Goal: Information Seeking & Learning: Learn about a topic

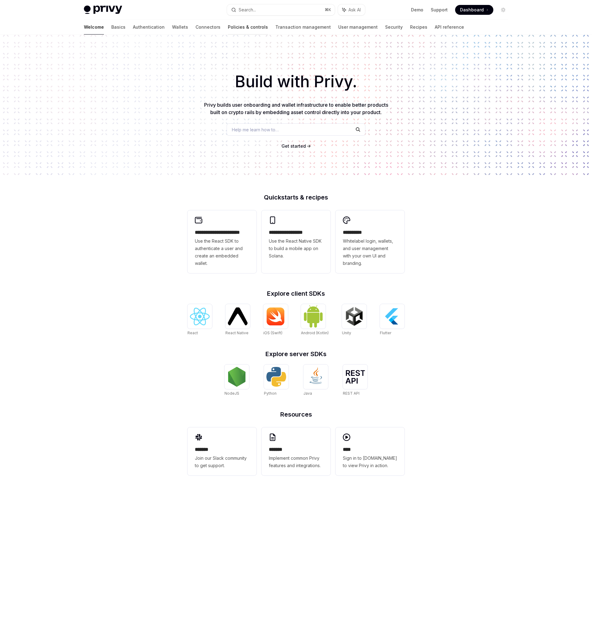
click at [228, 23] on link "Policies & controls" at bounding box center [248, 27] width 40 height 15
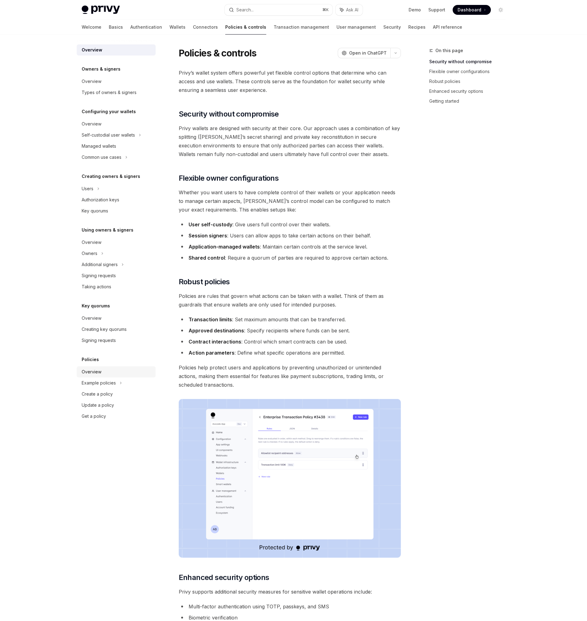
click at [110, 375] on div "Overview" at bounding box center [117, 371] width 70 height 7
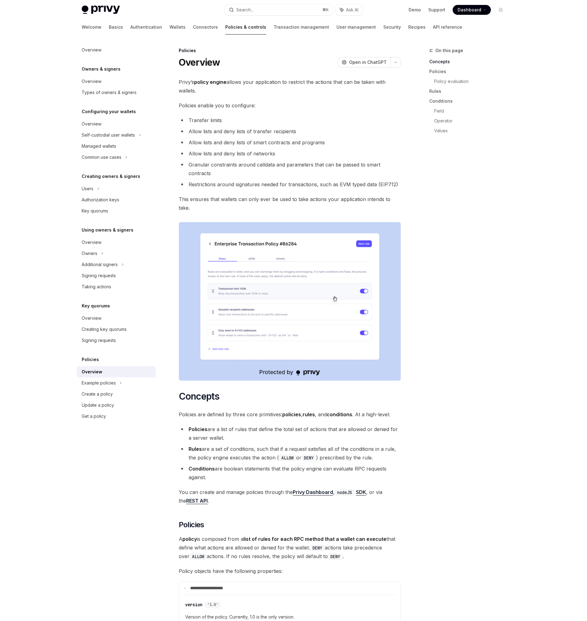
type textarea "*"
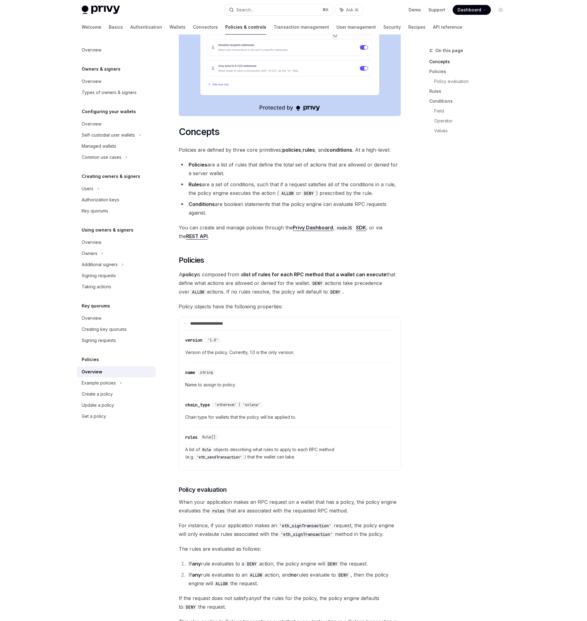
scroll to position [270, 0]
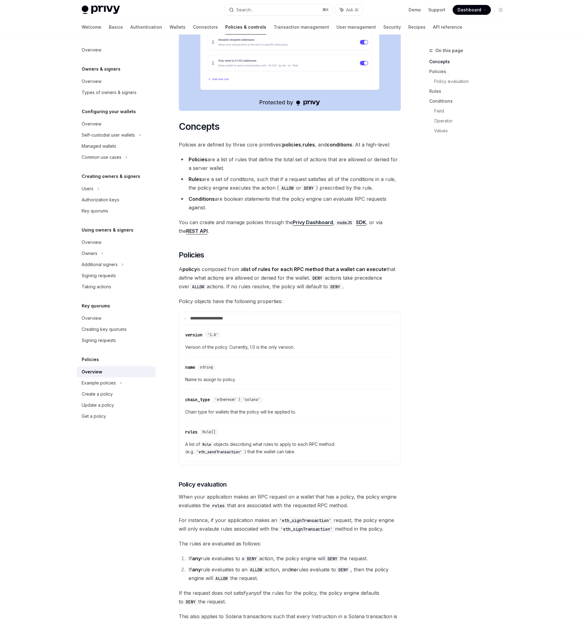
click at [245, 155] on li "Policies are a list of rules that define the total set of actions that are allo…" at bounding box center [290, 163] width 222 height 17
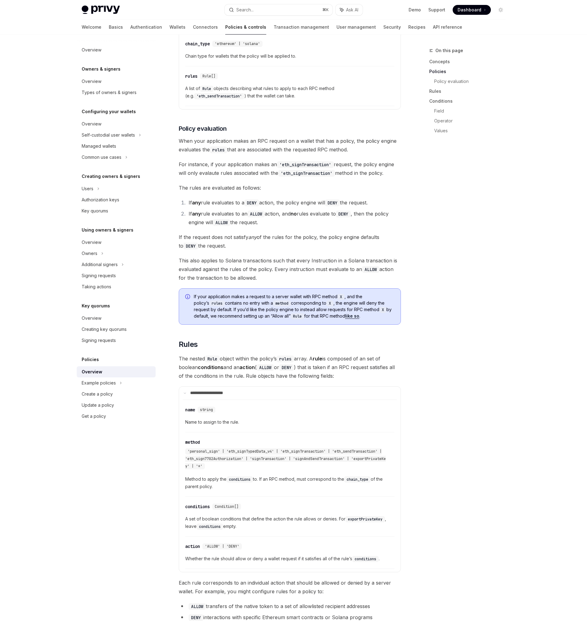
scroll to position [704, 0]
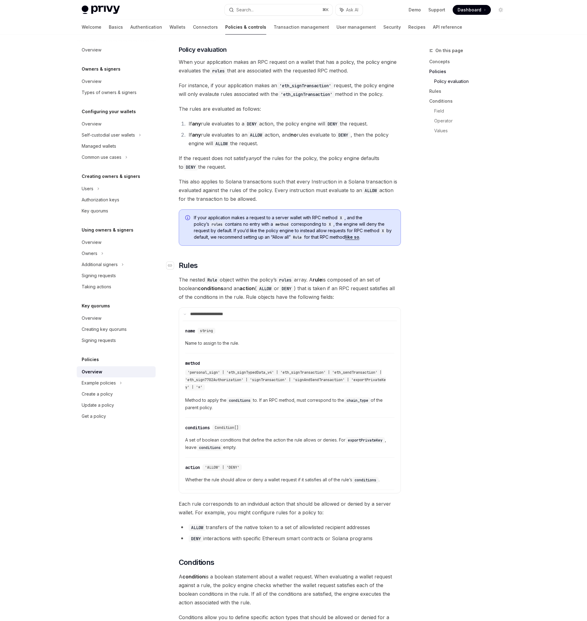
click at [256, 260] on h2 "​ Rules" at bounding box center [290, 265] width 222 height 10
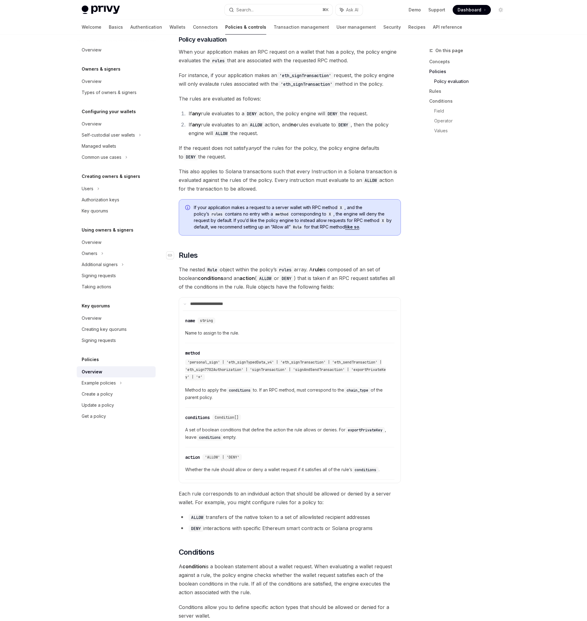
click at [256, 265] on span "The nested Rule object within the policy’s rules array. A rule is composed of a…" at bounding box center [290, 278] width 222 height 26
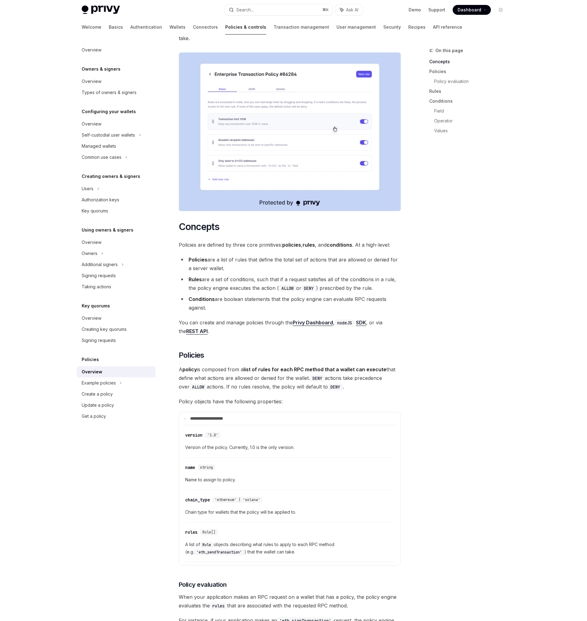
scroll to position [163, 0]
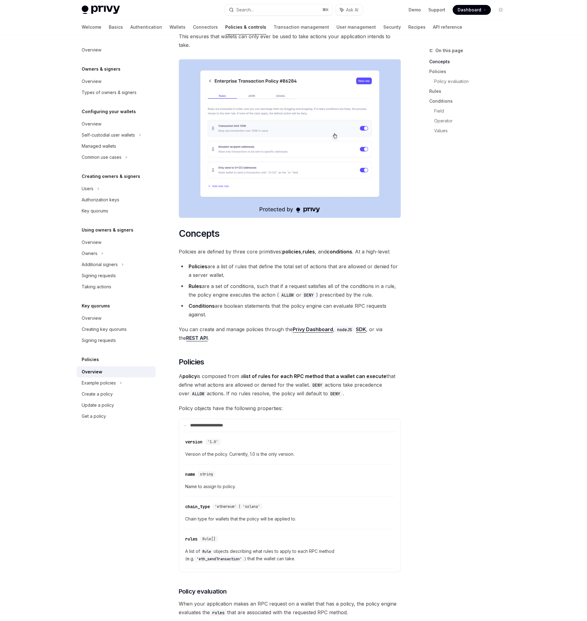
click at [258, 262] on li "Policies are a list of rules that define the total set of actions that are allo…" at bounding box center [290, 270] width 222 height 17
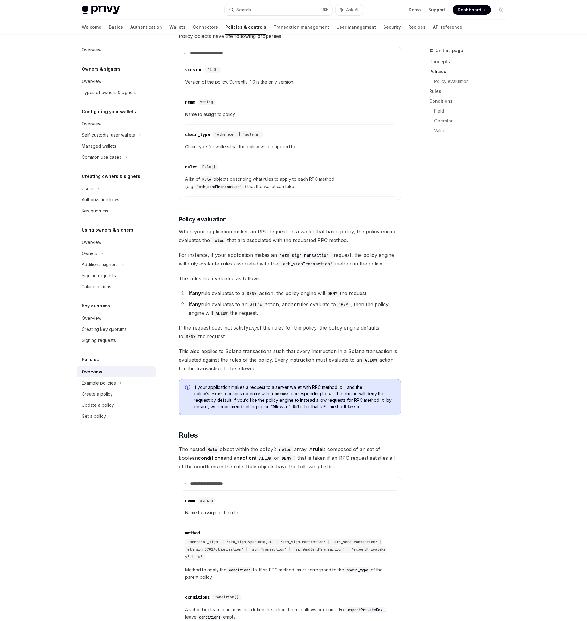
scroll to position [535, 0]
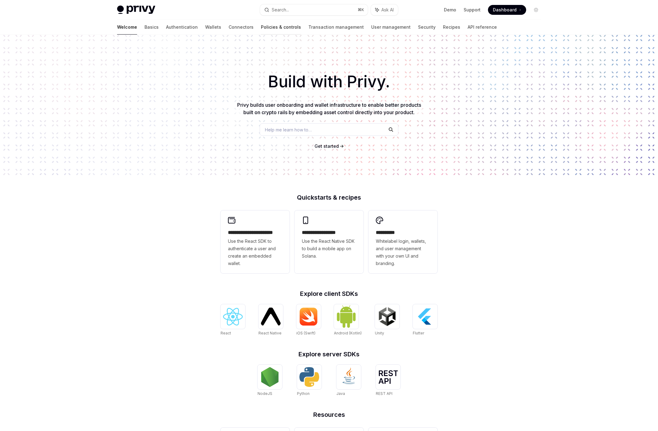
click at [261, 27] on link "Policies & controls" at bounding box center [281, 27] width 40 height 15
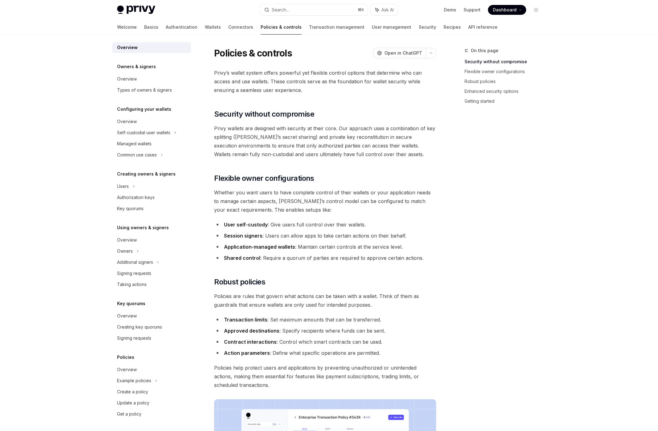
scroll to position [3, 0]
click at [138, 368] on div "Overview" at bounding box center [152, 368] width 70 height 7
type textarea "*"
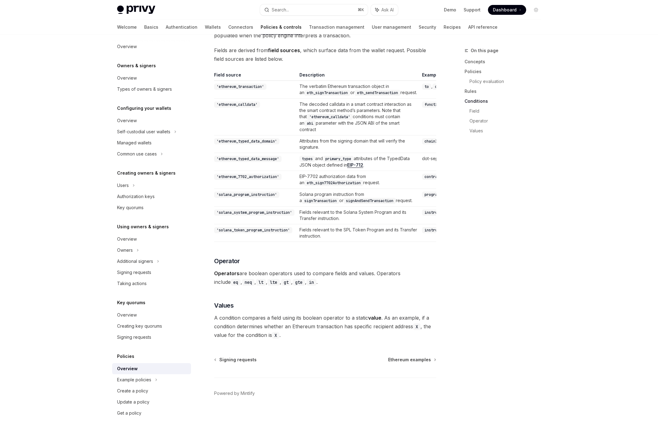
scroll to position [1653, 0]
